Goal: Task Accomplishment & Management: Complete application form

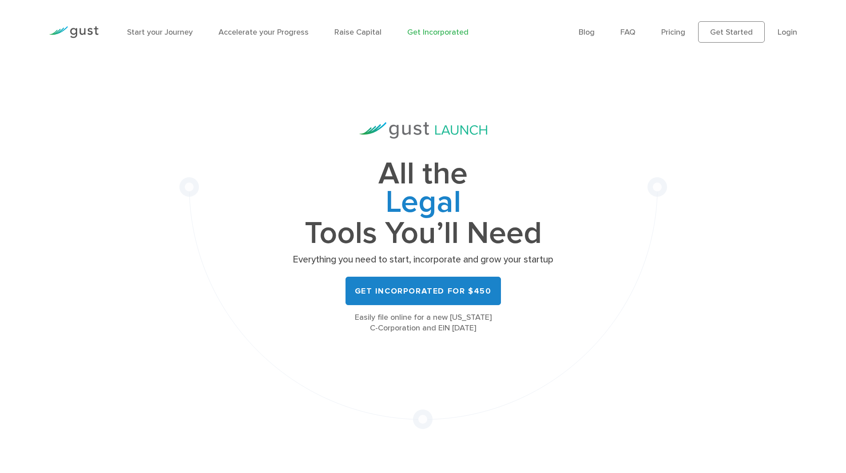
click at [284, 31] on link "Accelerate your Progress" at bounding box center [263, 32] width 90 height 9
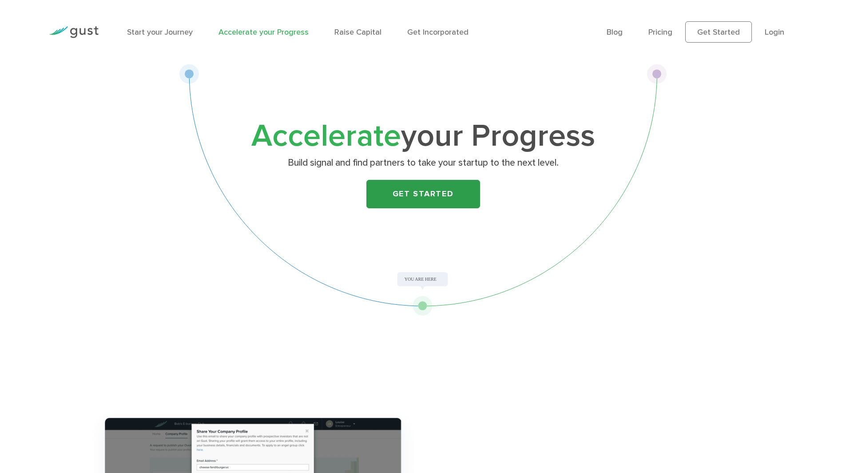
click at [418, 191] on link "Get Started" at bounding box center [423, 194] width 114 height 28
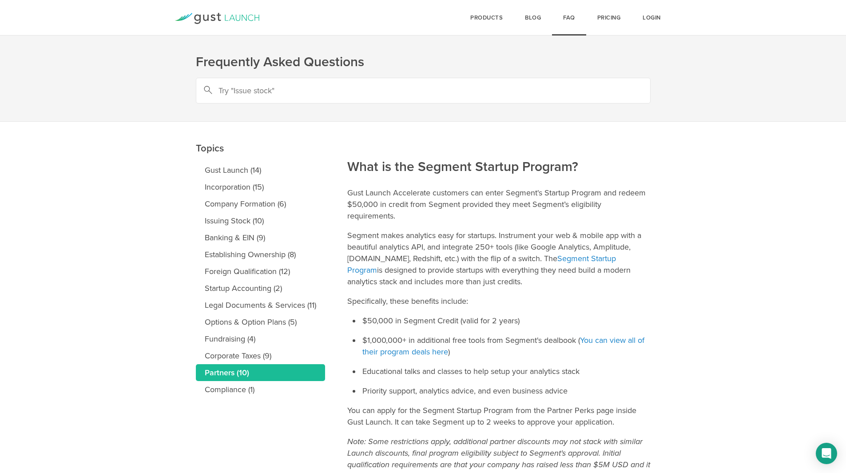
click at [472, 342] on li "$1,000,000+ in additional free tools from Segment's dealbook ( You can view all…" at bounding box center [506, 345] width 290 height 23
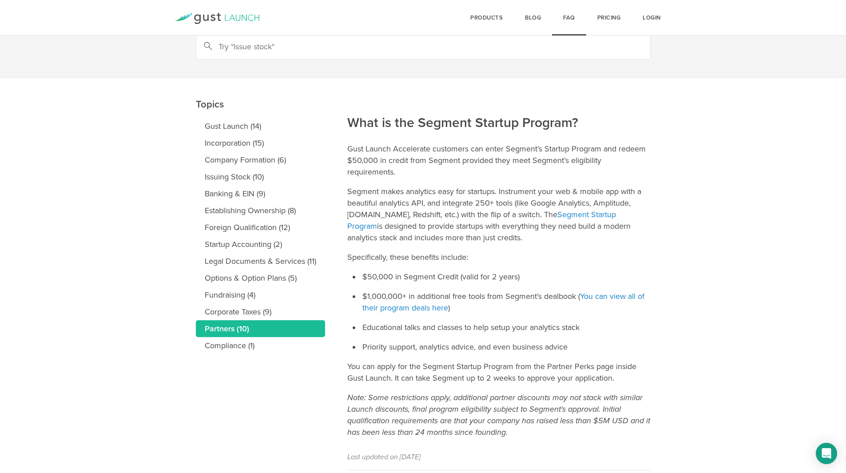
scroll to position [77, 0]
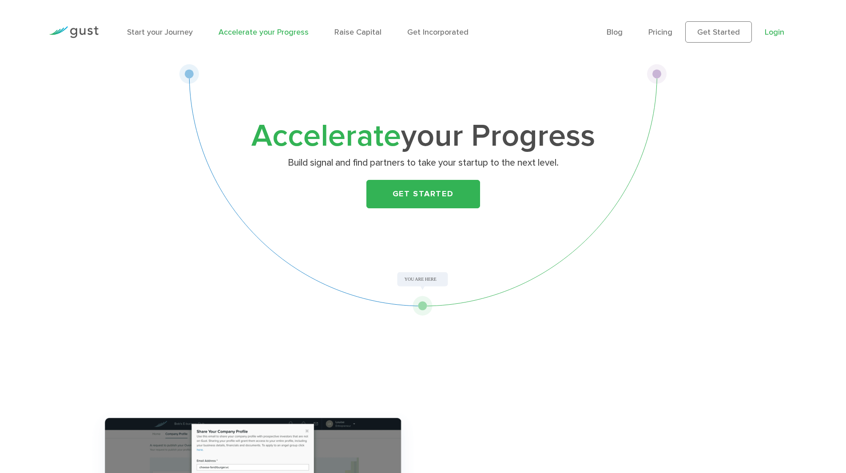
click at [776, 29] on link "Login" at bounding box center [775, 32] width 20 height 9
